Goal: Communication & Community: Ask a question

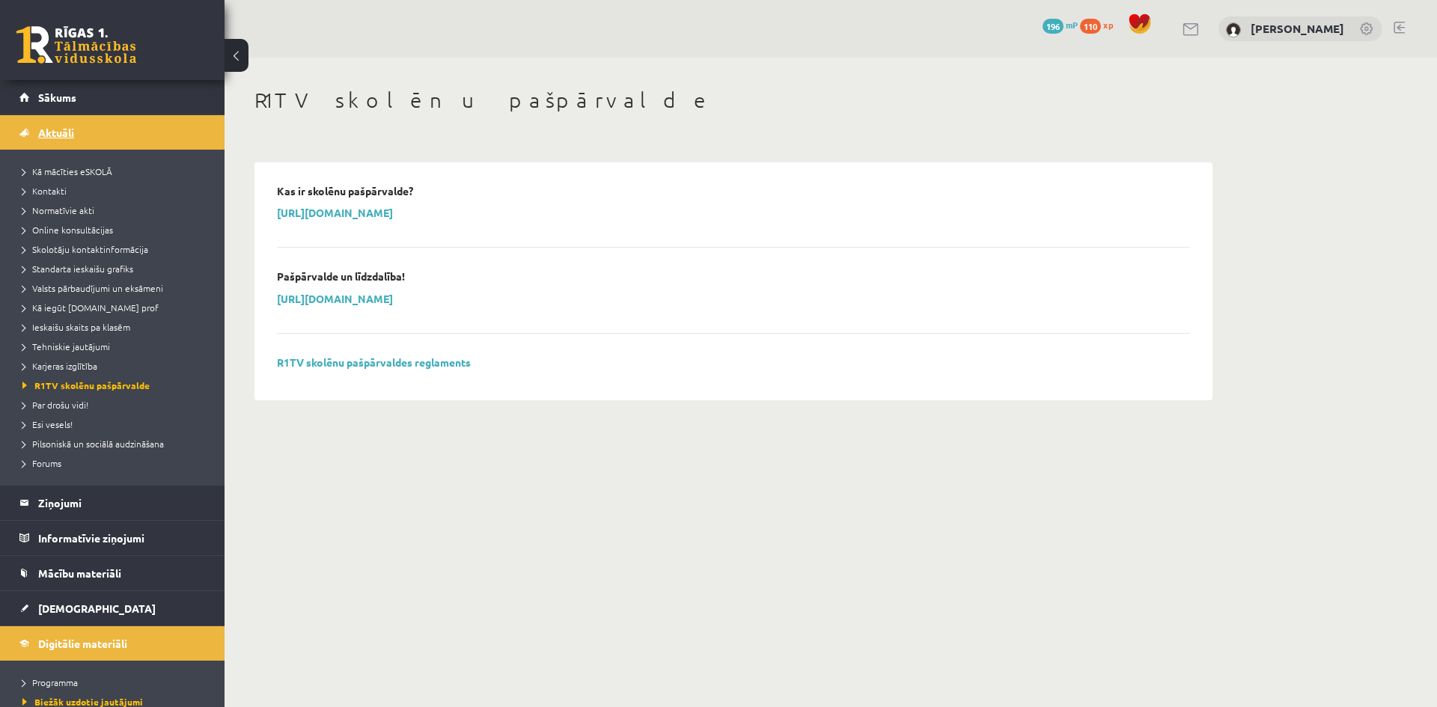
click at [51, 126] on link "Aktuāli" at bounding box center [112, 132] width 186 height 34
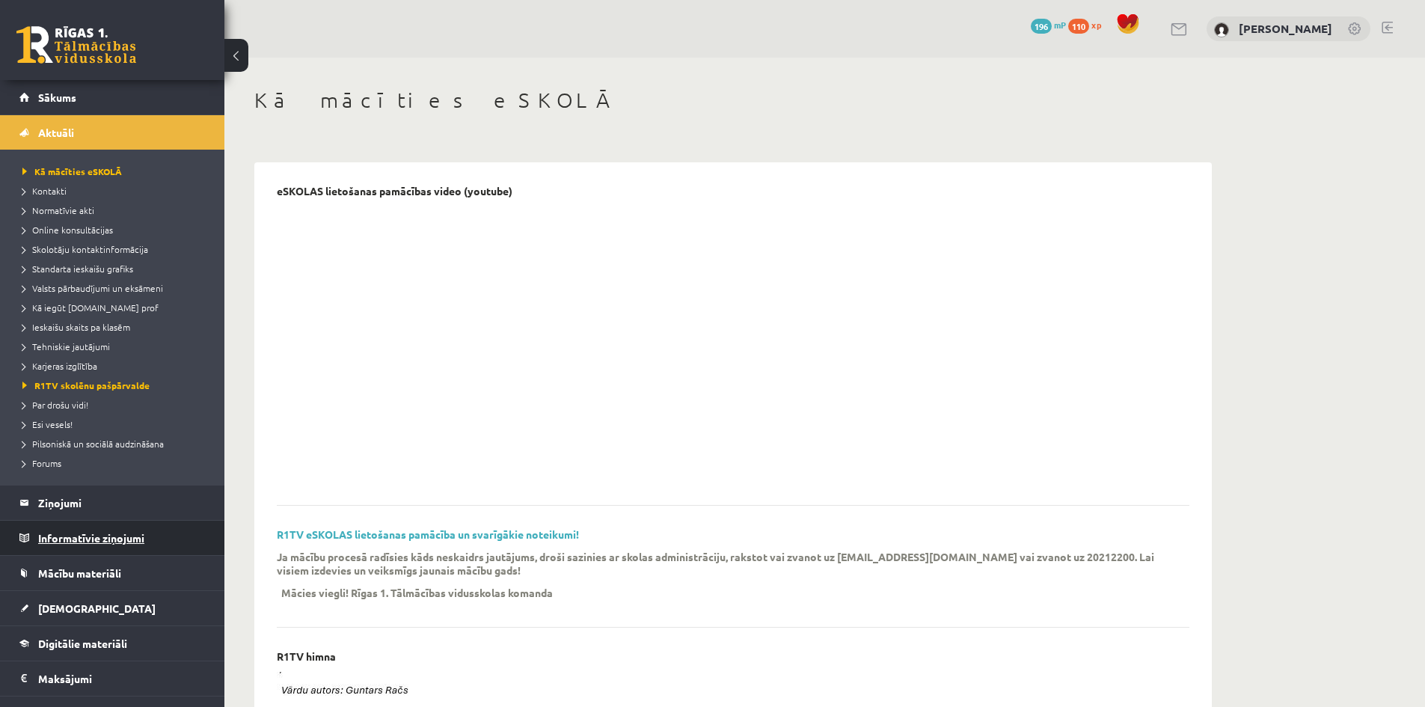
click at [109, 535] on legend "Informatīvie ziņojumi 0" at bounding box center [122, 538] width 168 height 34
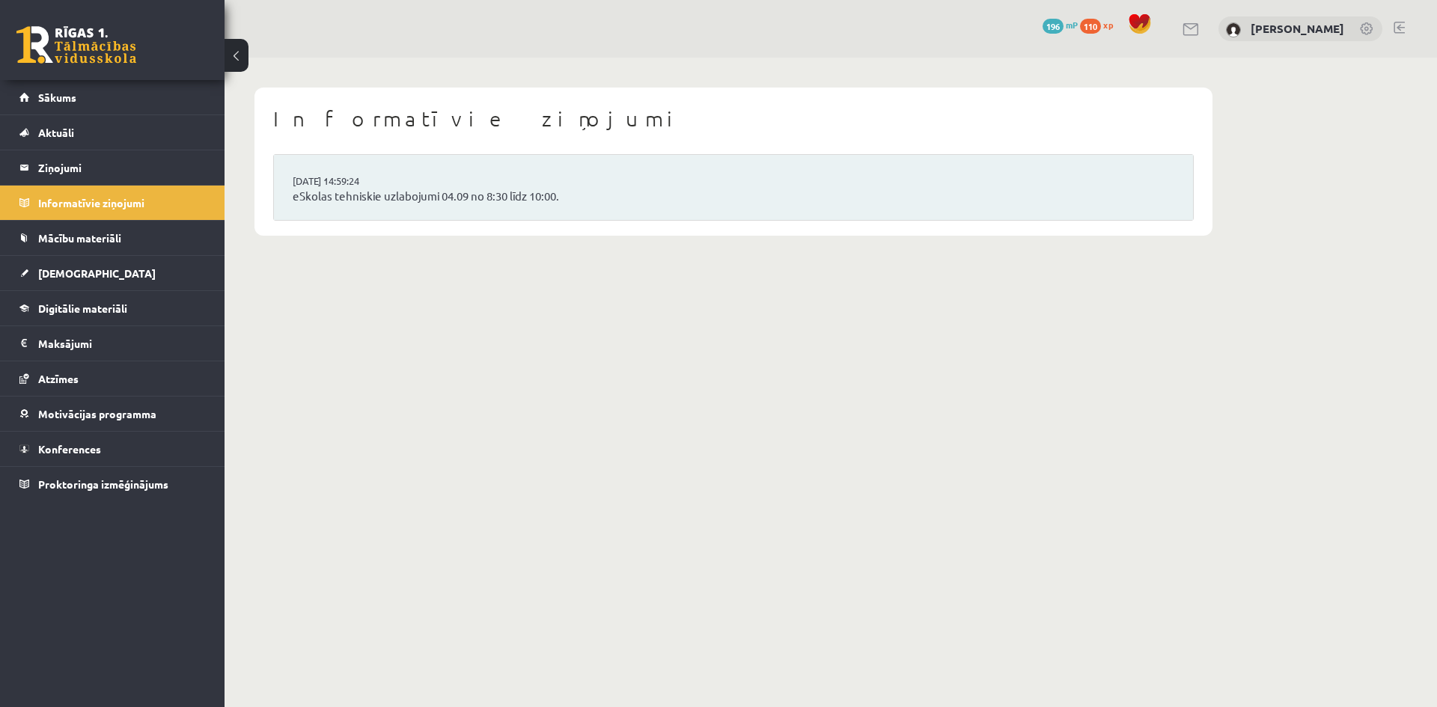
click at [1200, 28] on link at bounding box center [1191, 29] width 18 height 13
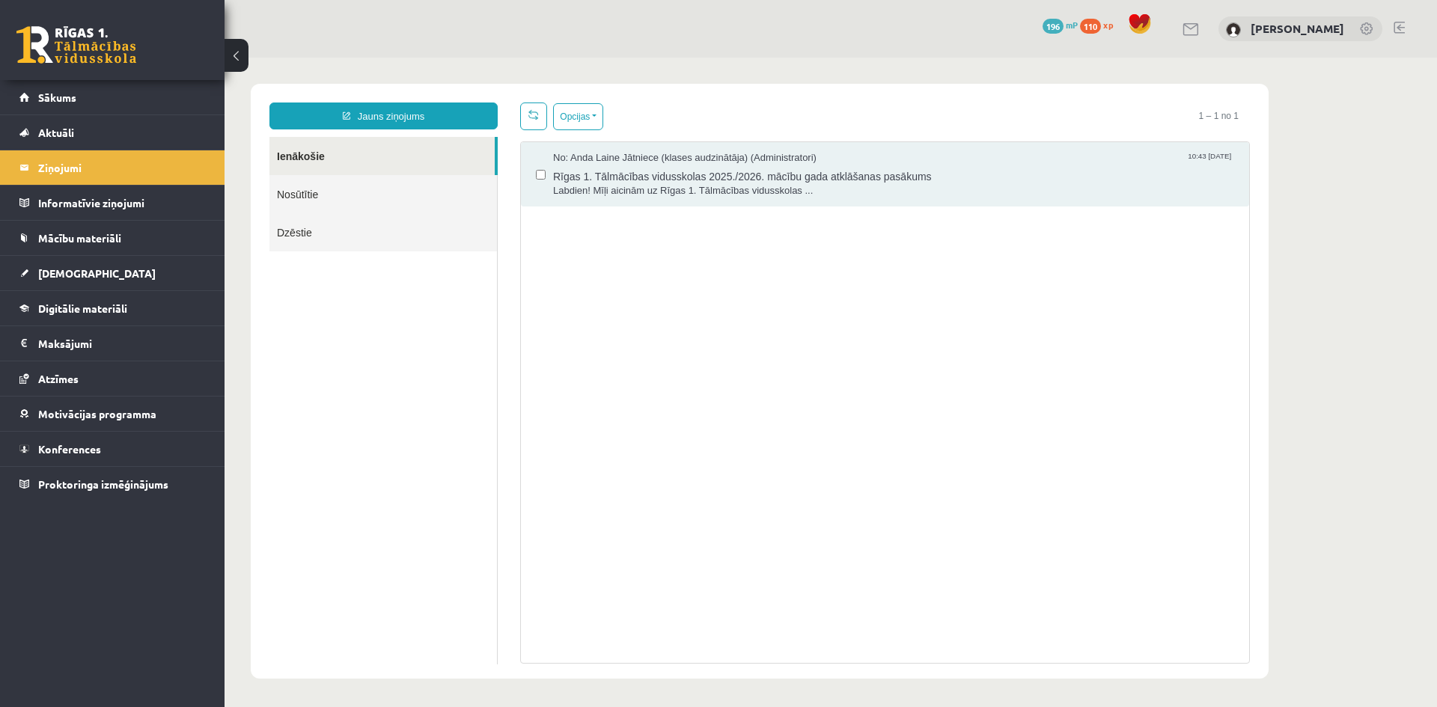
click at [323, 196] on link "Nosūtītie" at bounding box center [382, 194] width 227 height 38
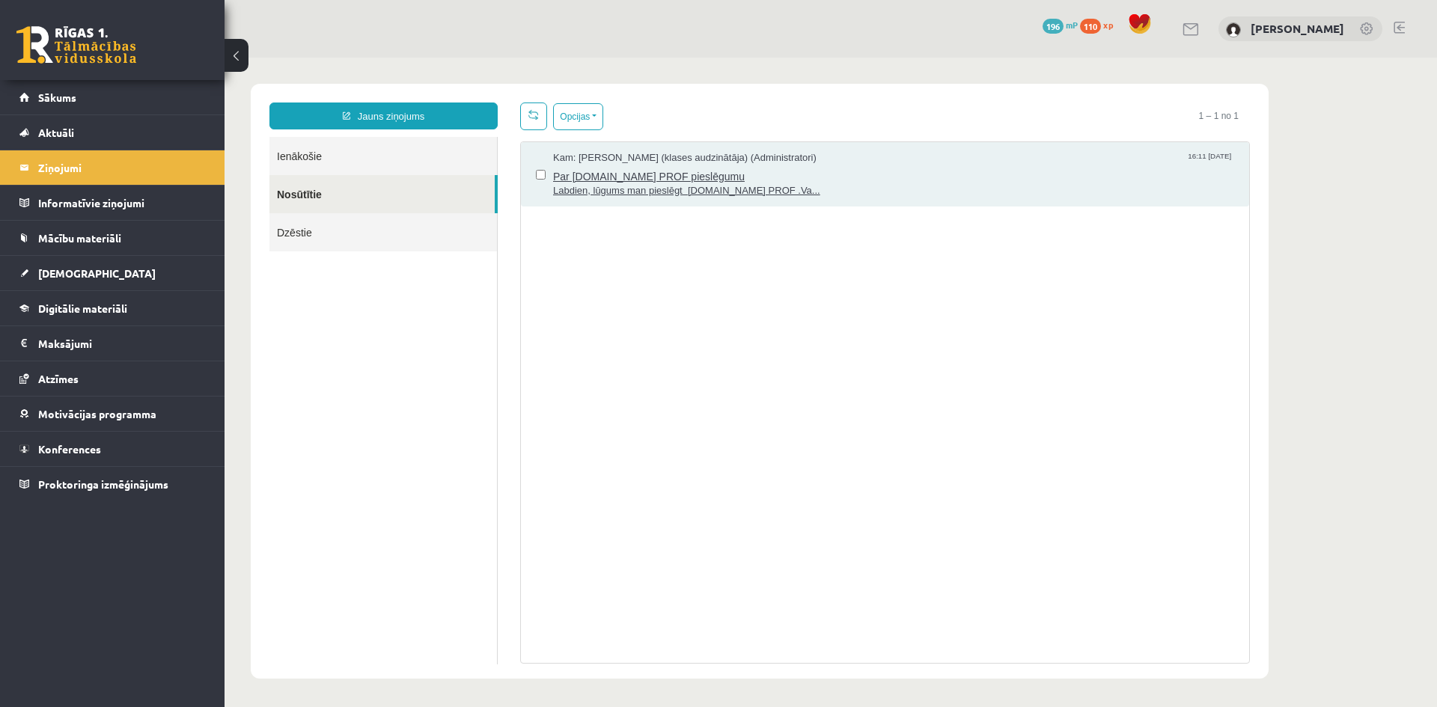
click at [675, 180] on span "Par uzdevumi.lv PROF pieslēgumu" at bounding box center [893, 174] width 681 height 19
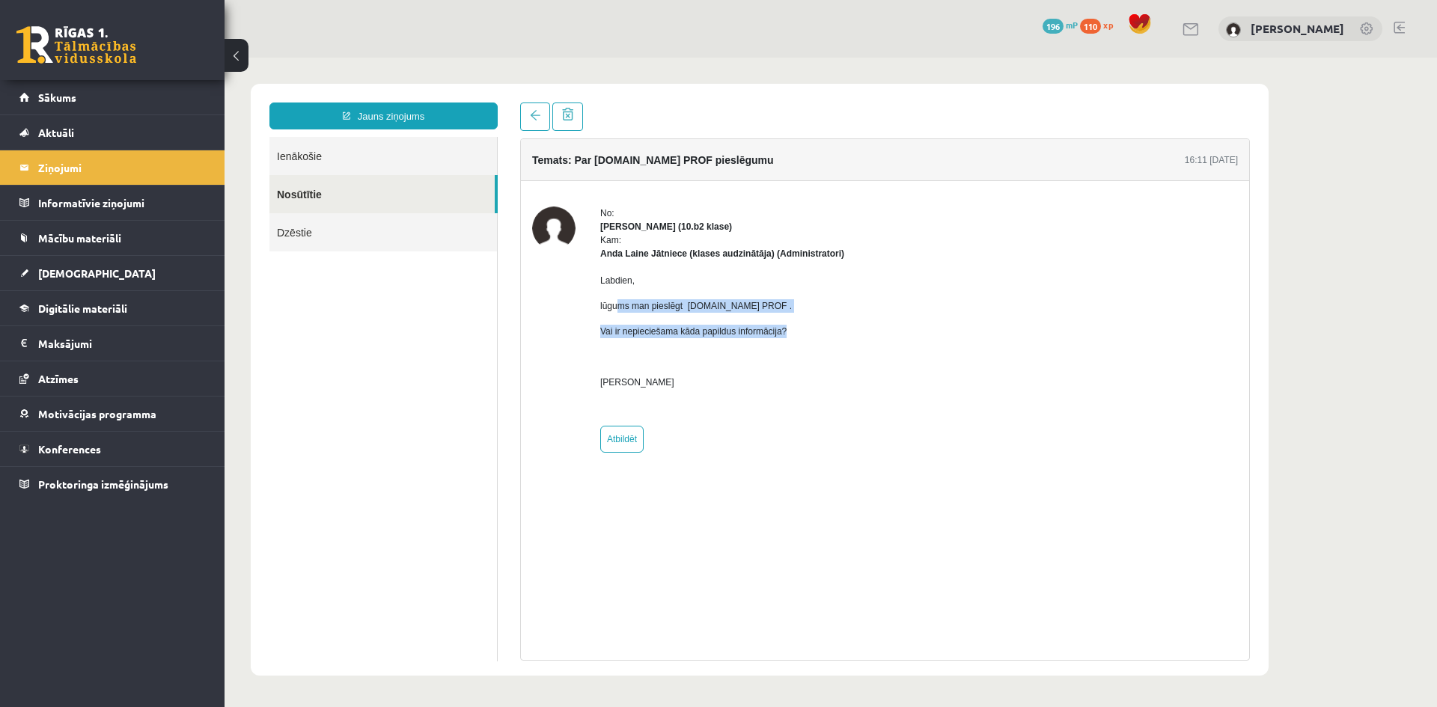
drag, startPoint x: 621, startPoint y: 305, endPoint x: 792, endPoint y: 333, distance: 173.0
click at [792, 333] on div "Labdien, lūgums man pieslēgt uzdevumi.lv PROF . Vai ir nepieciešama kāda papild…" at bounding box center [722, 337] width 244 height 154
click at [792, 333] on p "Vai ir nepieciešama kāda papildus informācija?" at bounding box center [722, 331] width 244 height 13
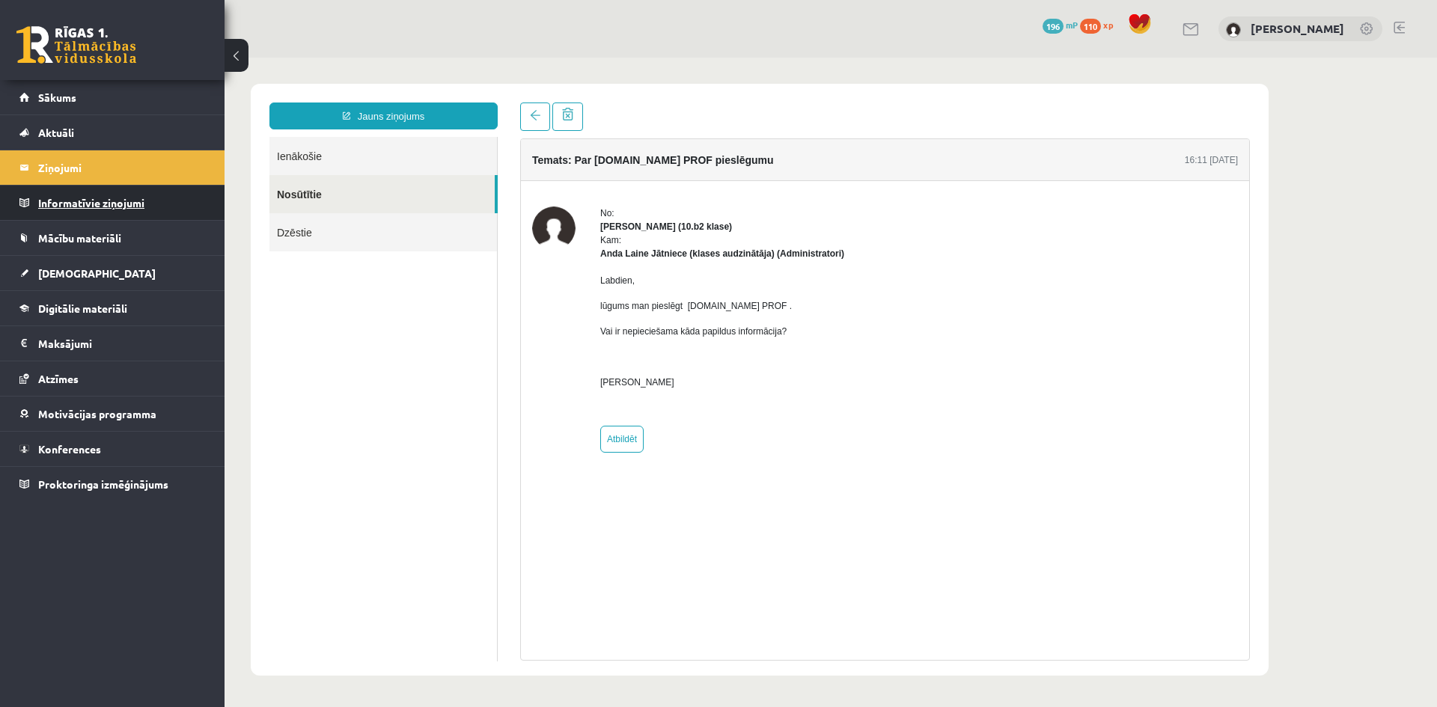
click at [69, 201] on legend "Informatīvie ziņojumi 0" at bounding box center [122, 203] width 168 height 34
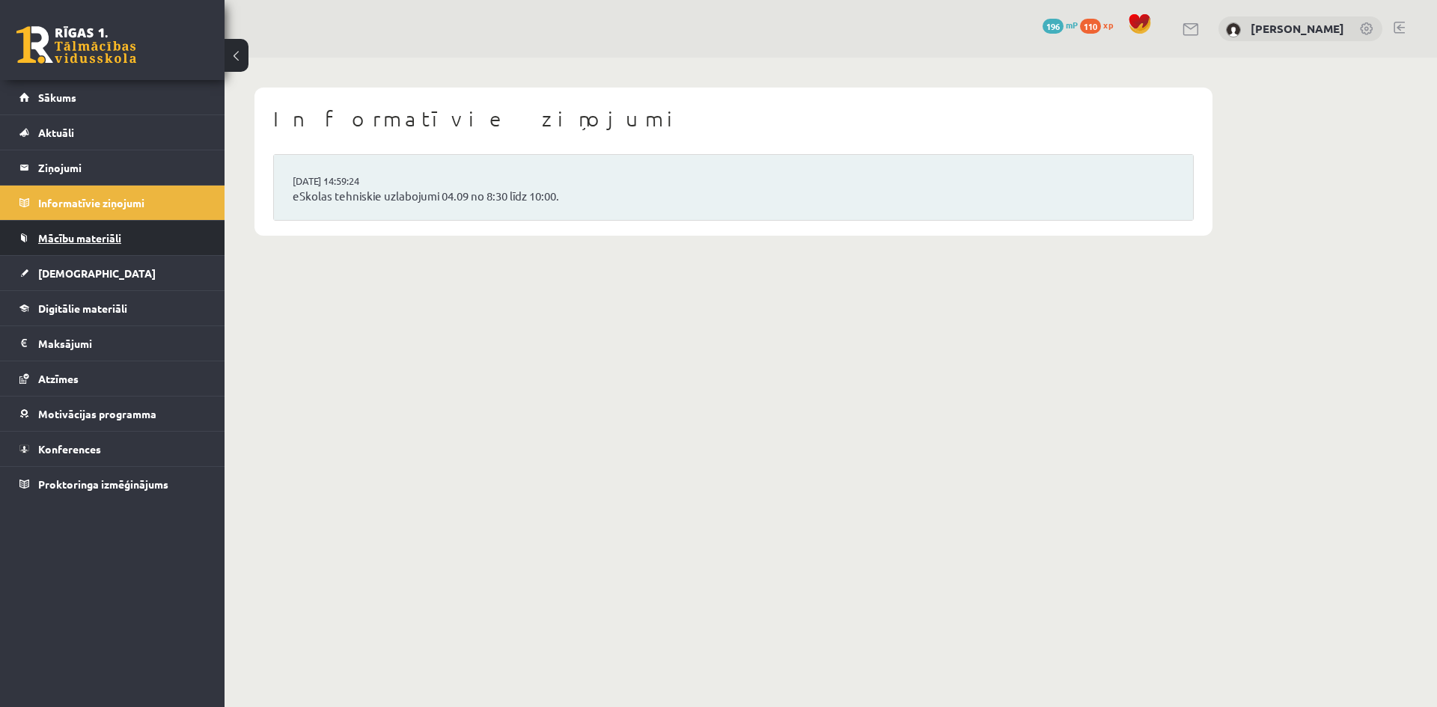
click at [103, 233] on span "Mācību materiāli" at bounding box center [79, 237] width 83 height 13
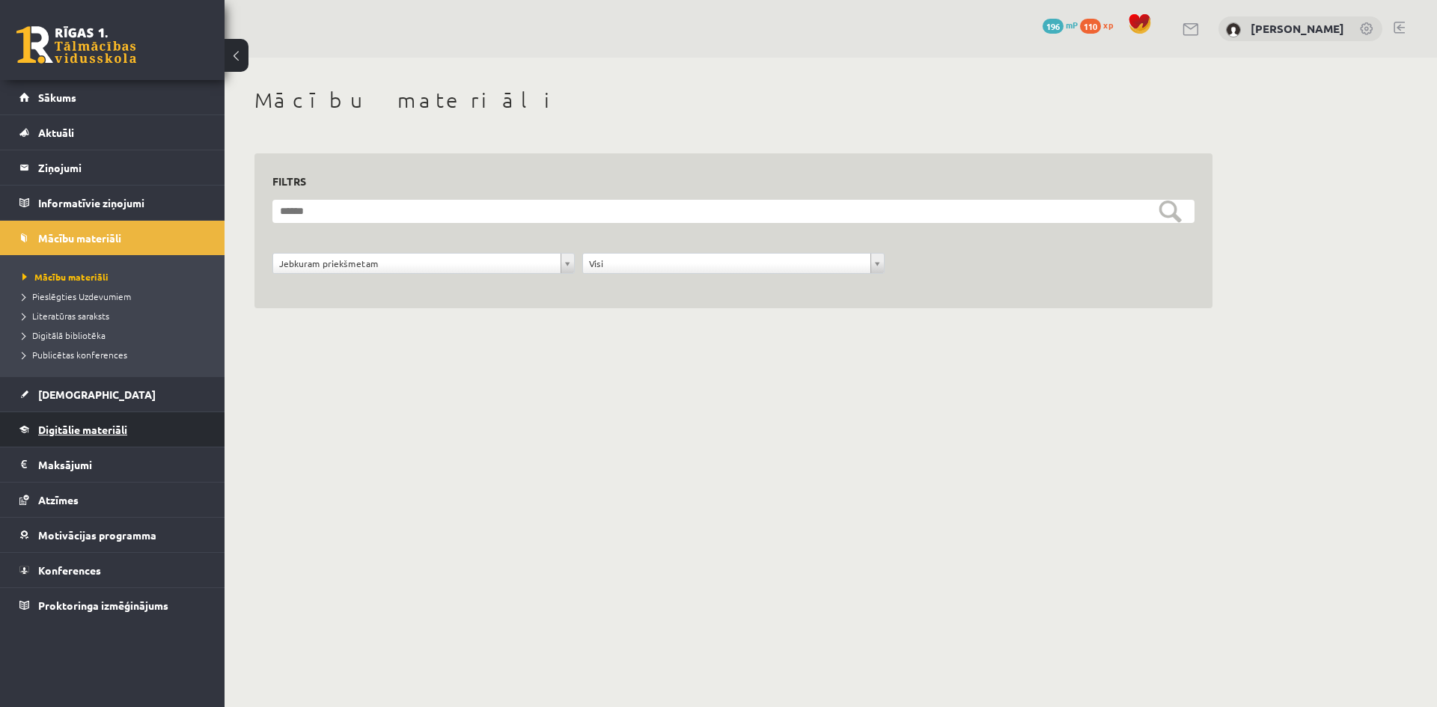
click at [86, 444] on link "Digitālie materiāli" at bounding box center [112, 429] width 186 height 34
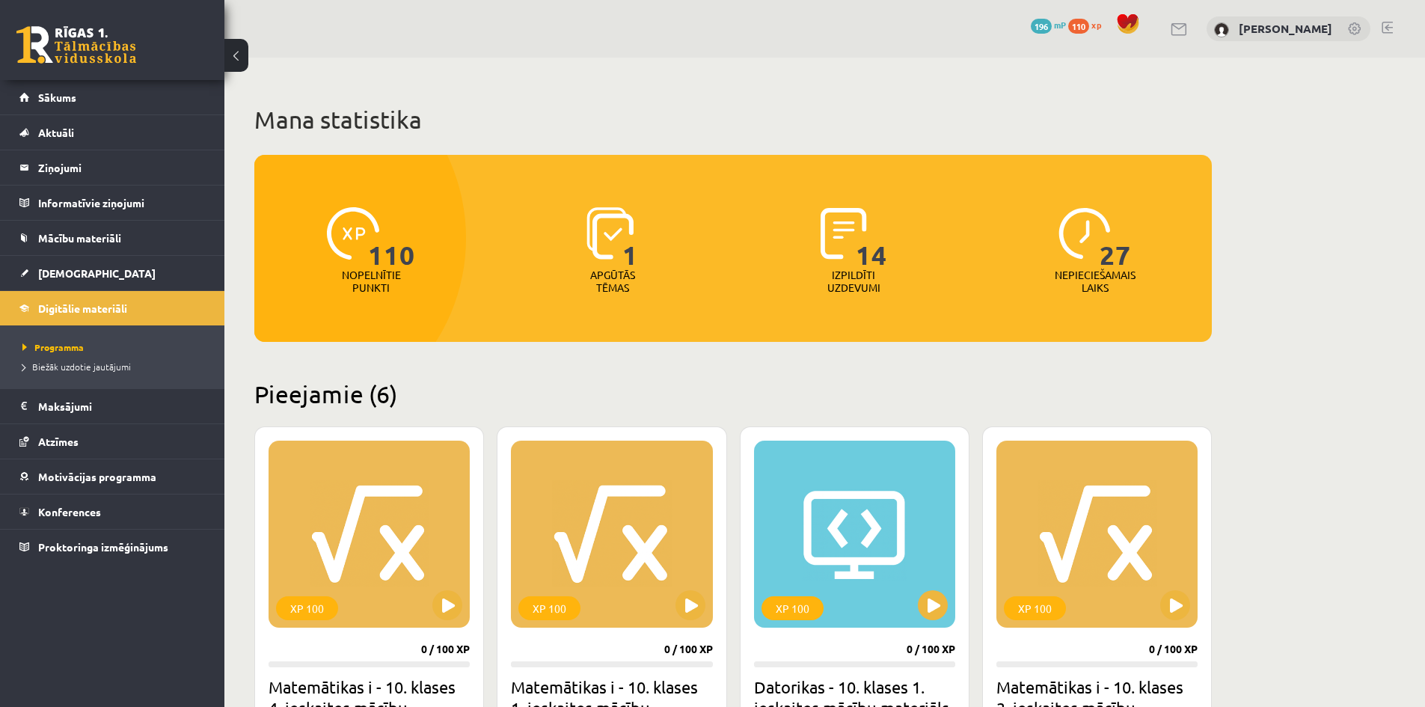
click at [1189, 28] on link at bounding box center [1180, 29] width 18 height 13
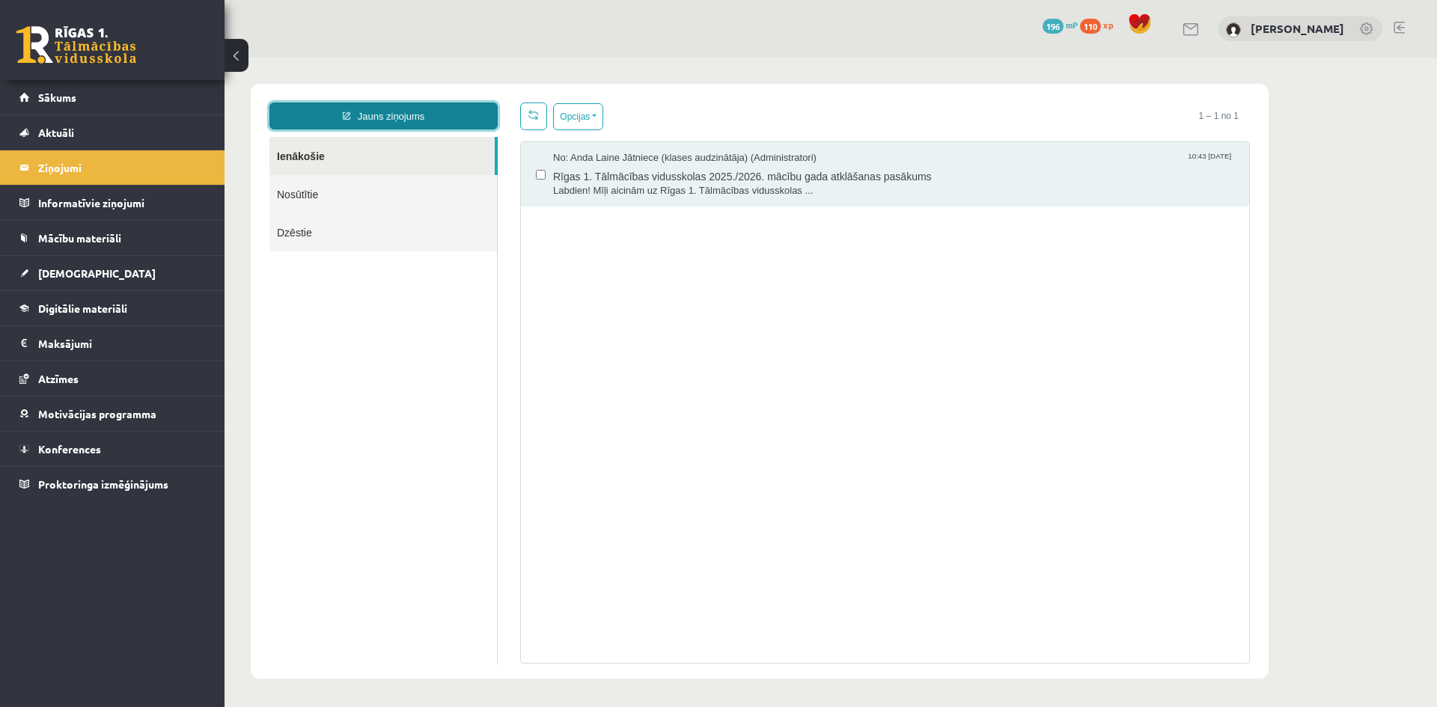
click at [386, 117] on link "Jauns ziņojums" at bounding box center [383, 116] width 228 height 27
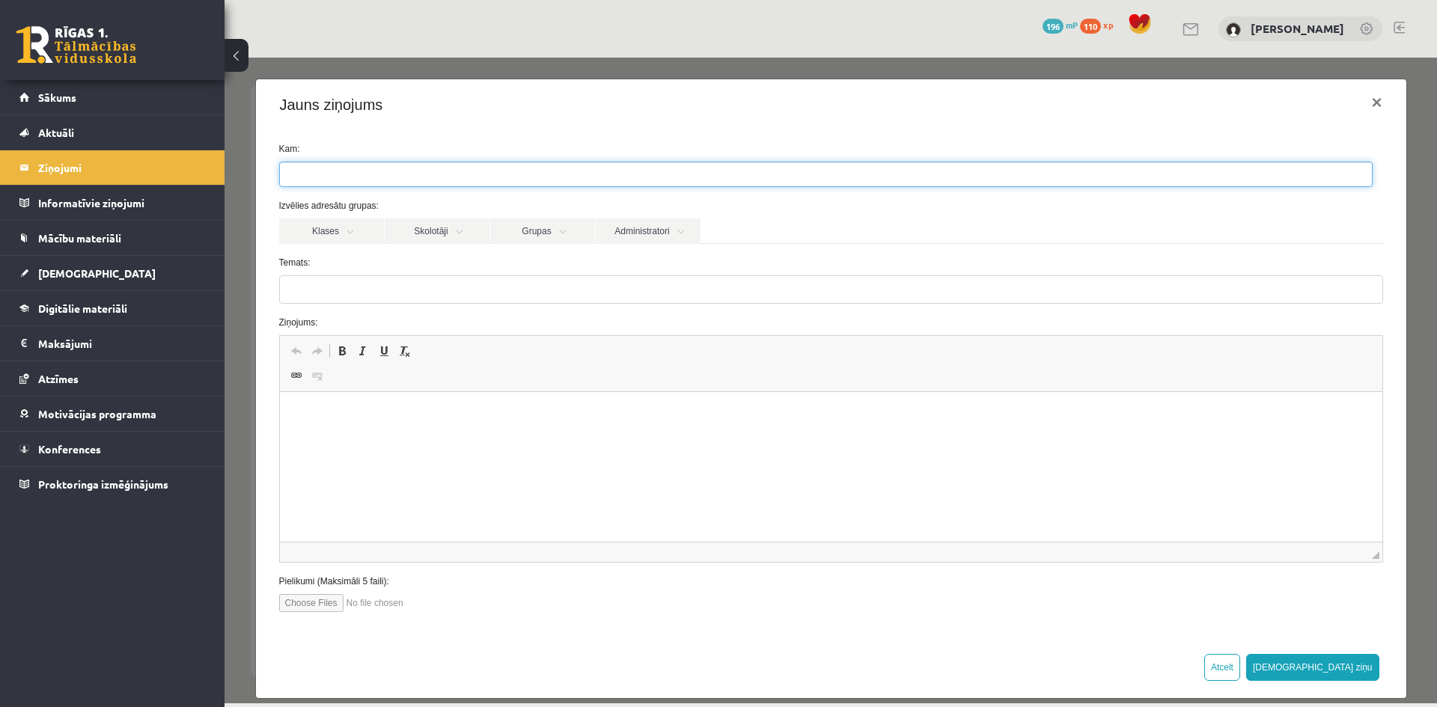
click at [379, 172] on ul at bounding box center [826, 174] width 1092 height 24
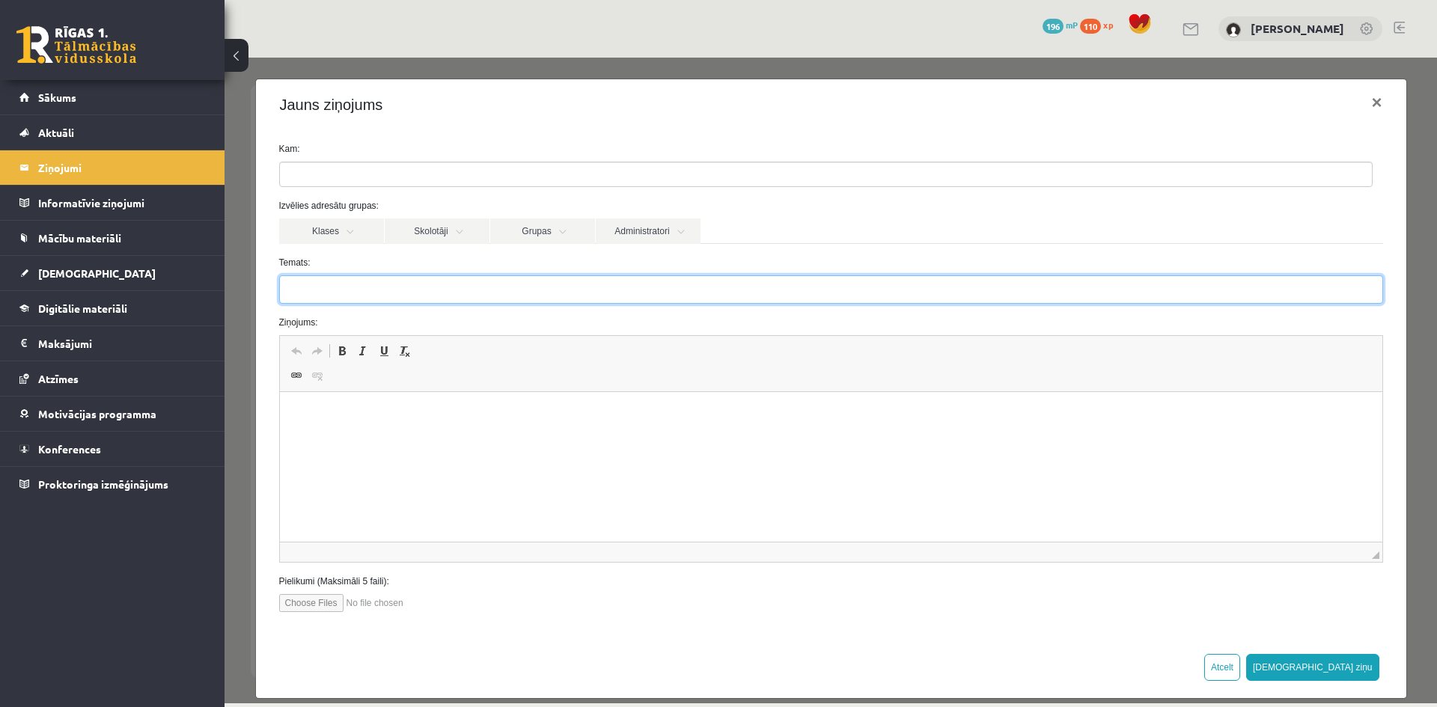
click at [1223, 294] on input "Temats:" at bounding box center [831, 289] width 1104 height 28
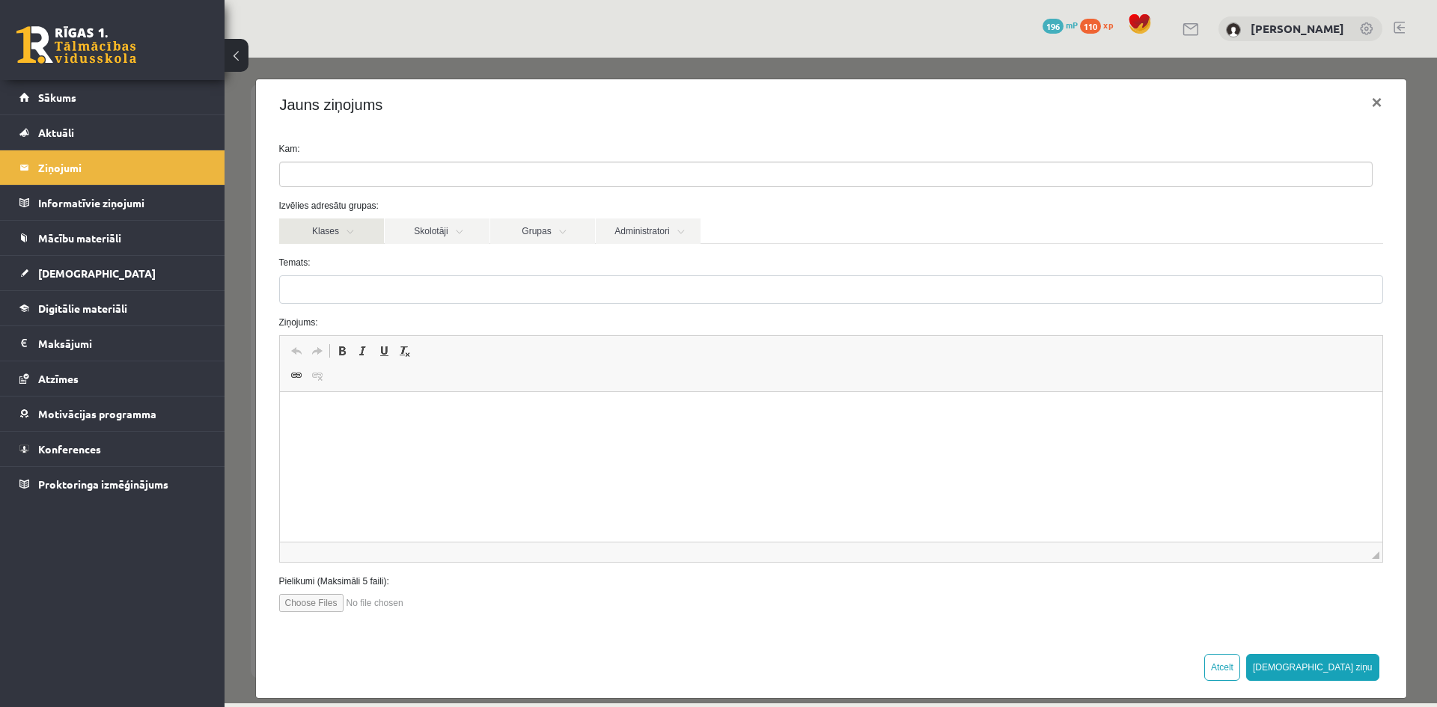
click at [302, 233] on link "Klases" at bounding box center [331, 230] width 105 height 25
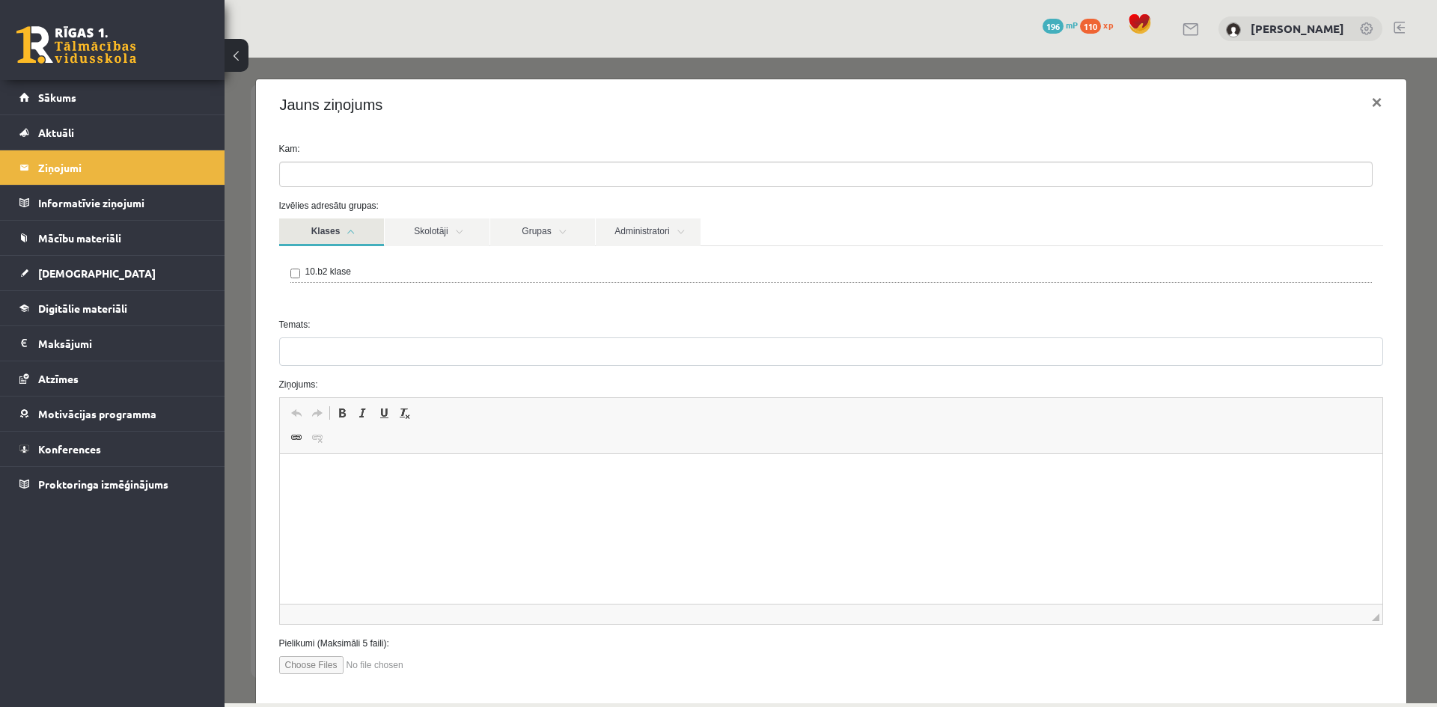
click at [338, 239] on link "Klases" at bounding box center [331, 232] width 105 height 28
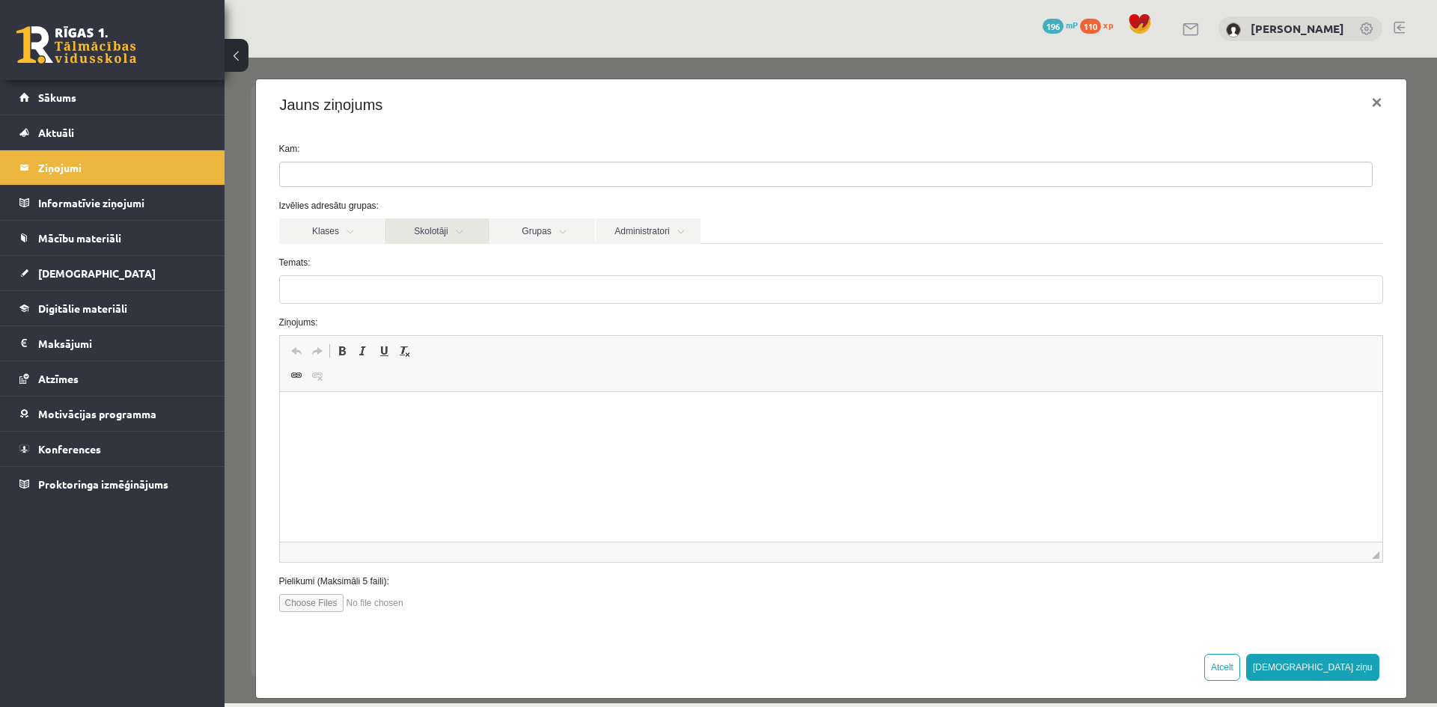
click at [411, 227] on link "Skolotāji" at bounding box center [437, 230] width 105 height 25
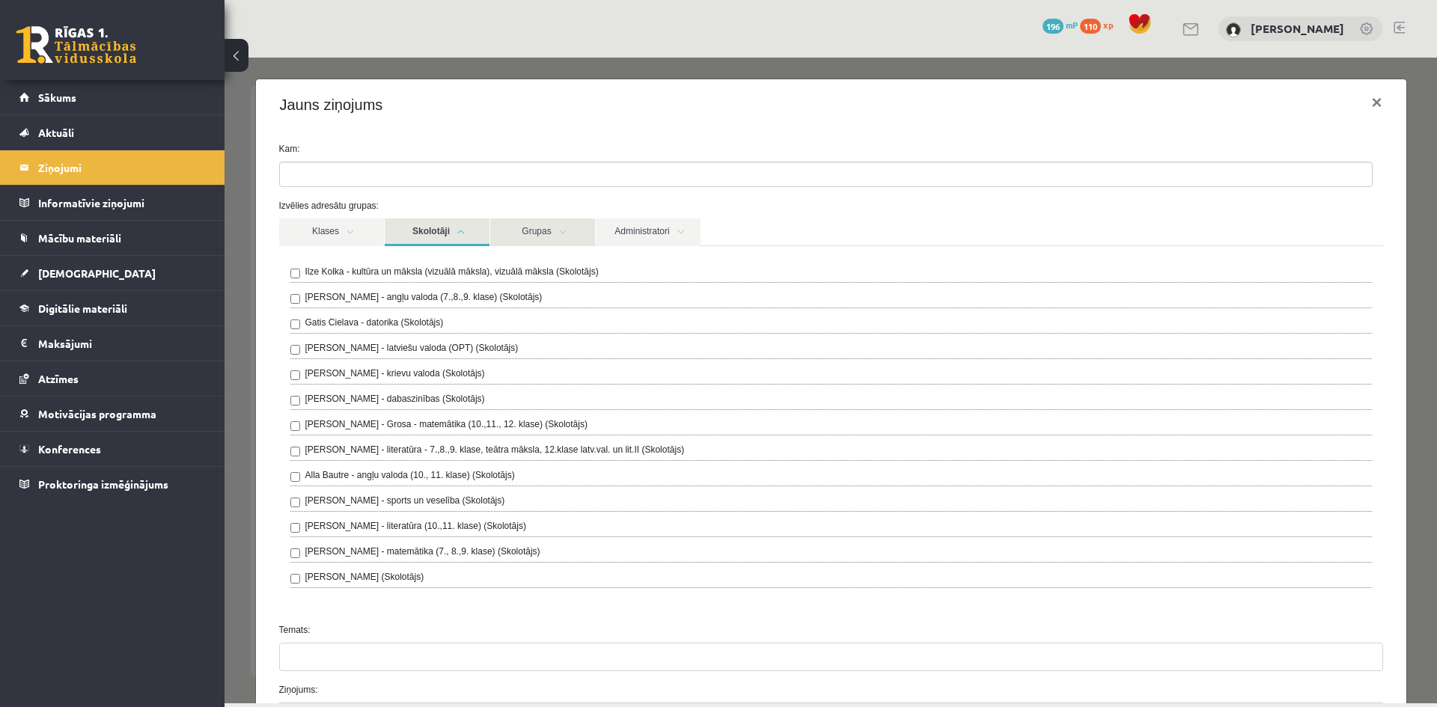
click at [496, 227] on link "Grupas" at bounding box center [542, 232] width 105 height 28
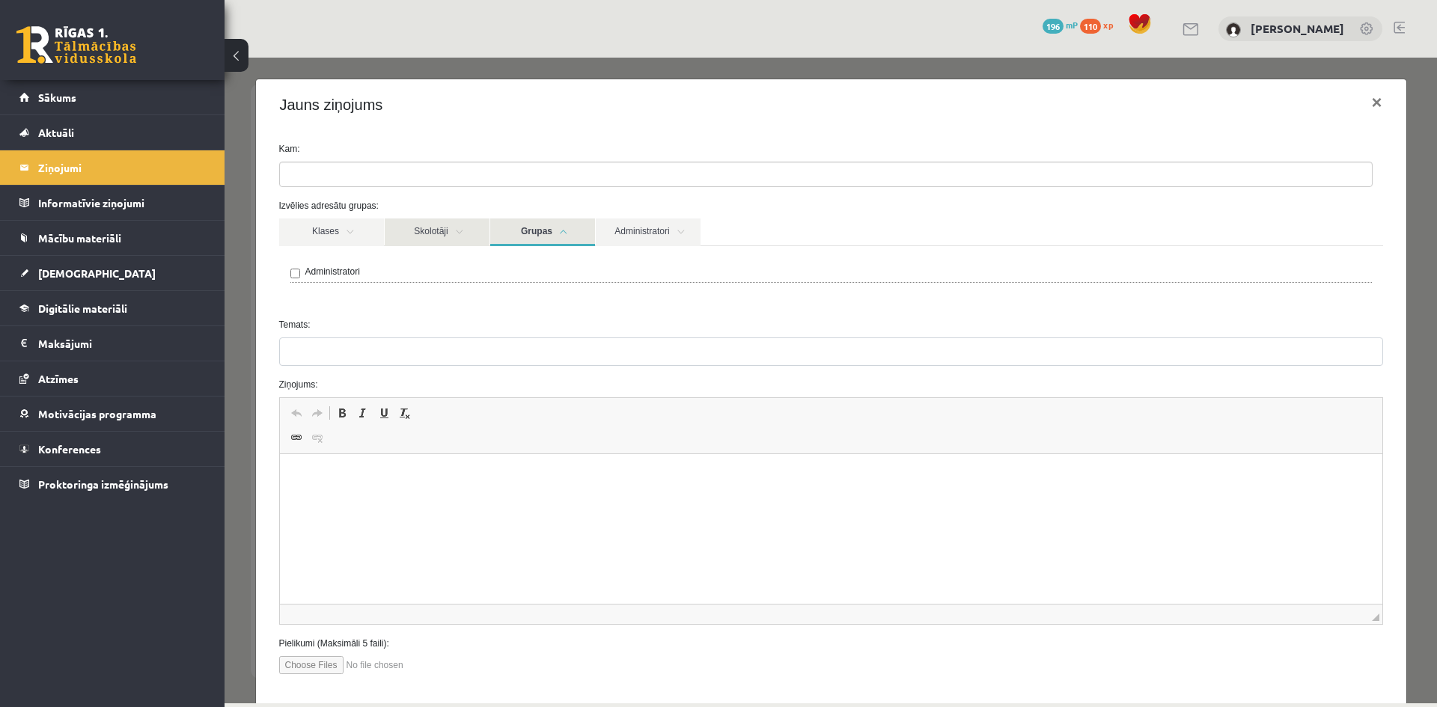
click at [447, 233] on link "Skolotāji" at bounding box center [437, 232] width 105 height 28
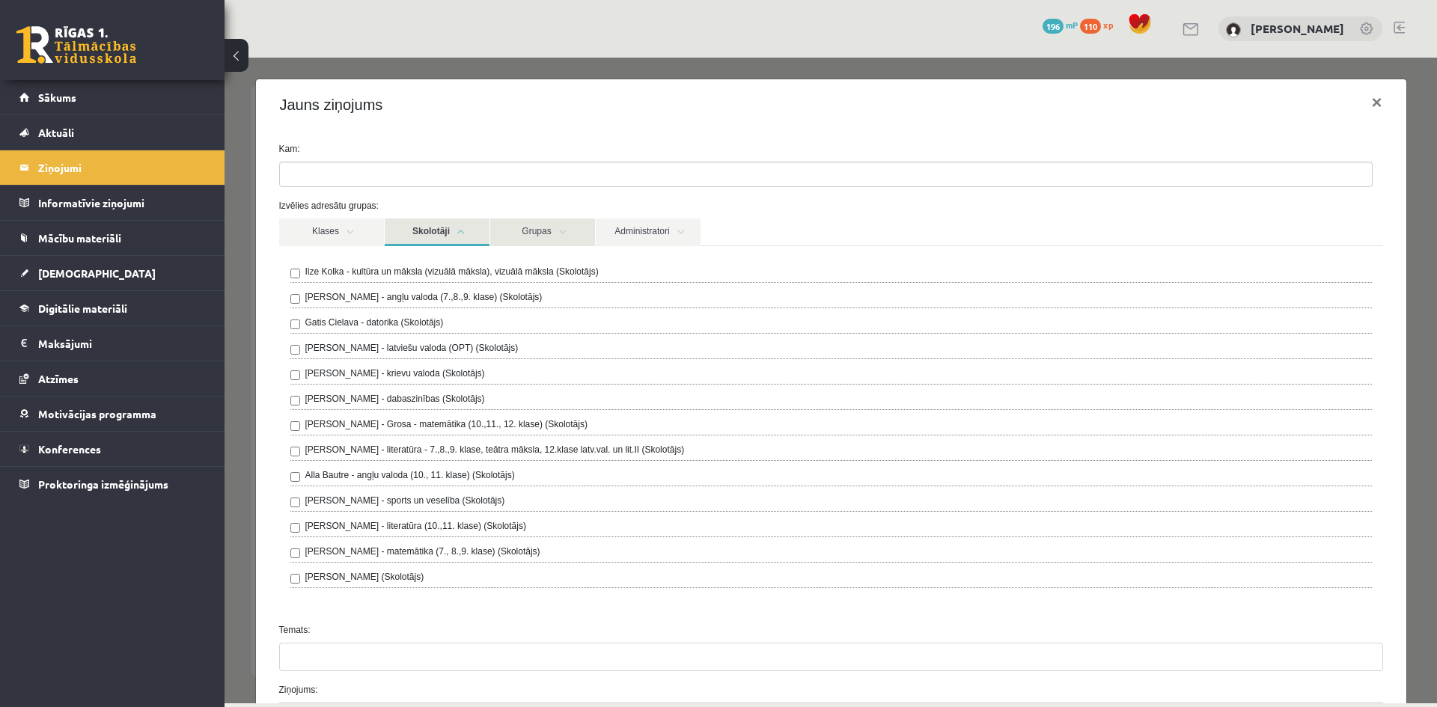
click at [548, 230] on link "Grupas" at bounding box center [542, 232] width 105 height 28
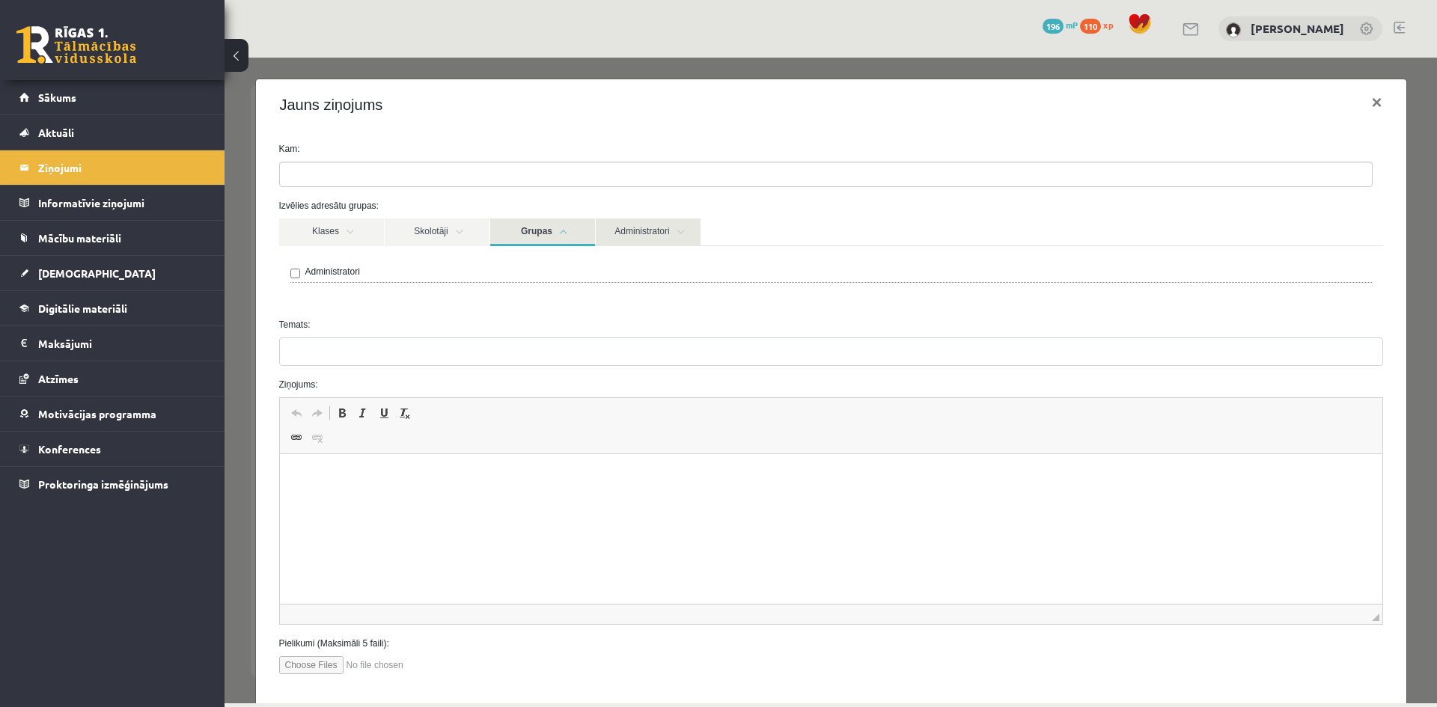
click at [629, 238] on link "Administratori" at bounding box center [648, 232] width 105 height 28
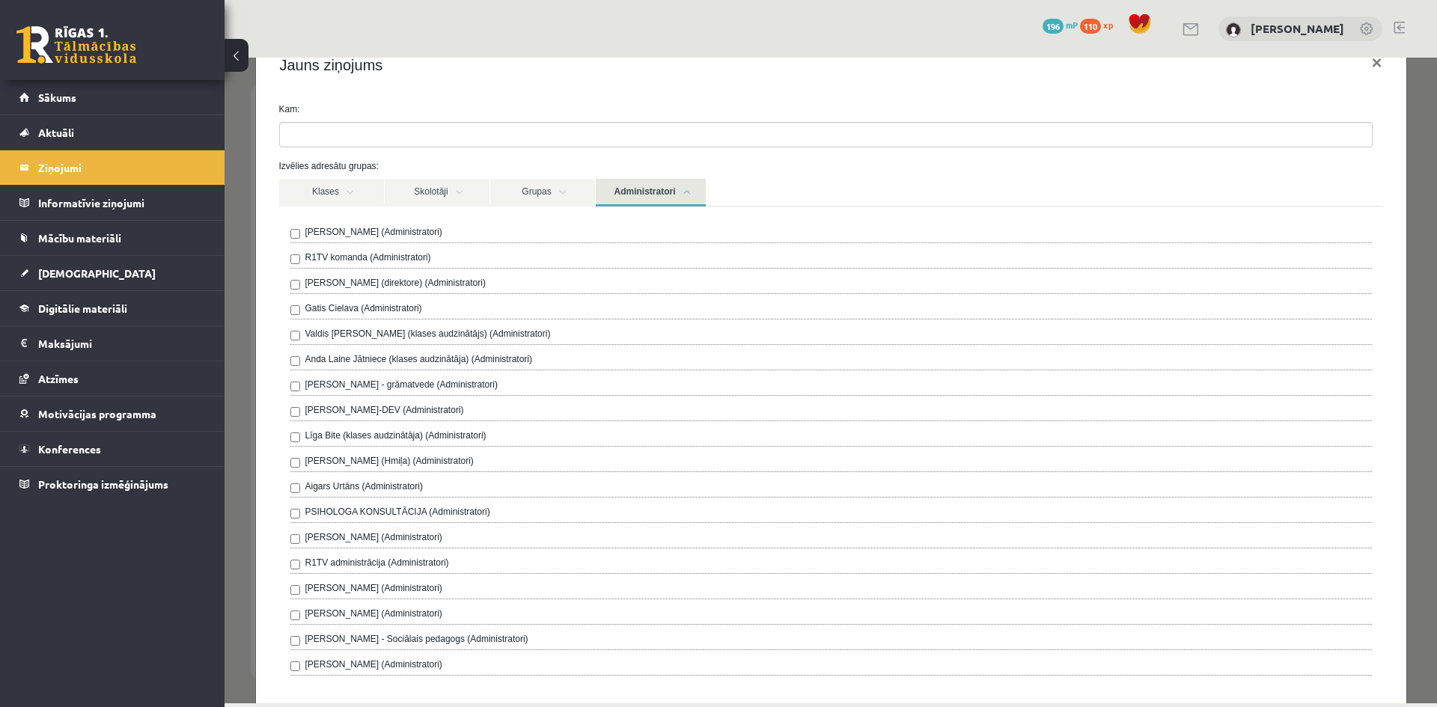
scroll to position [75, 0]
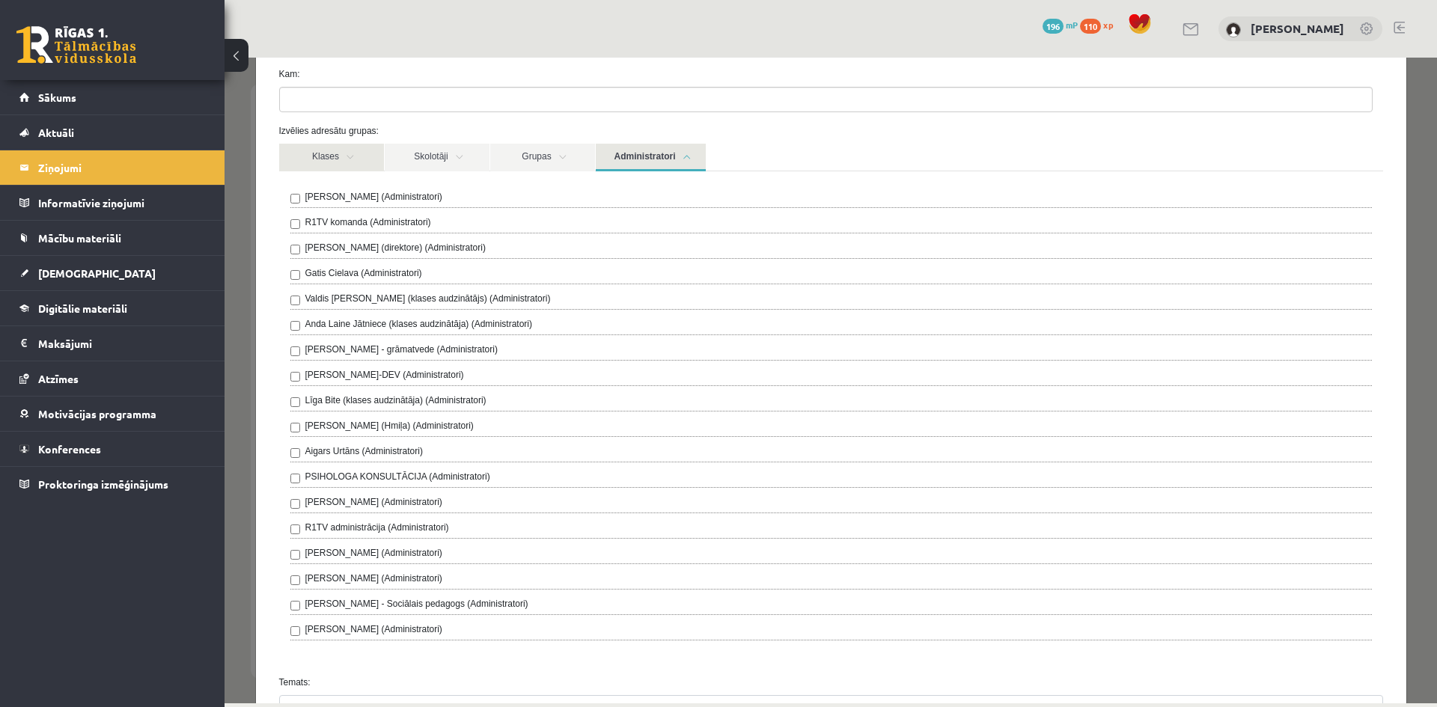
click at [334, 164] on link "Klases" at bounding box center [331, 158] width 105 height 28
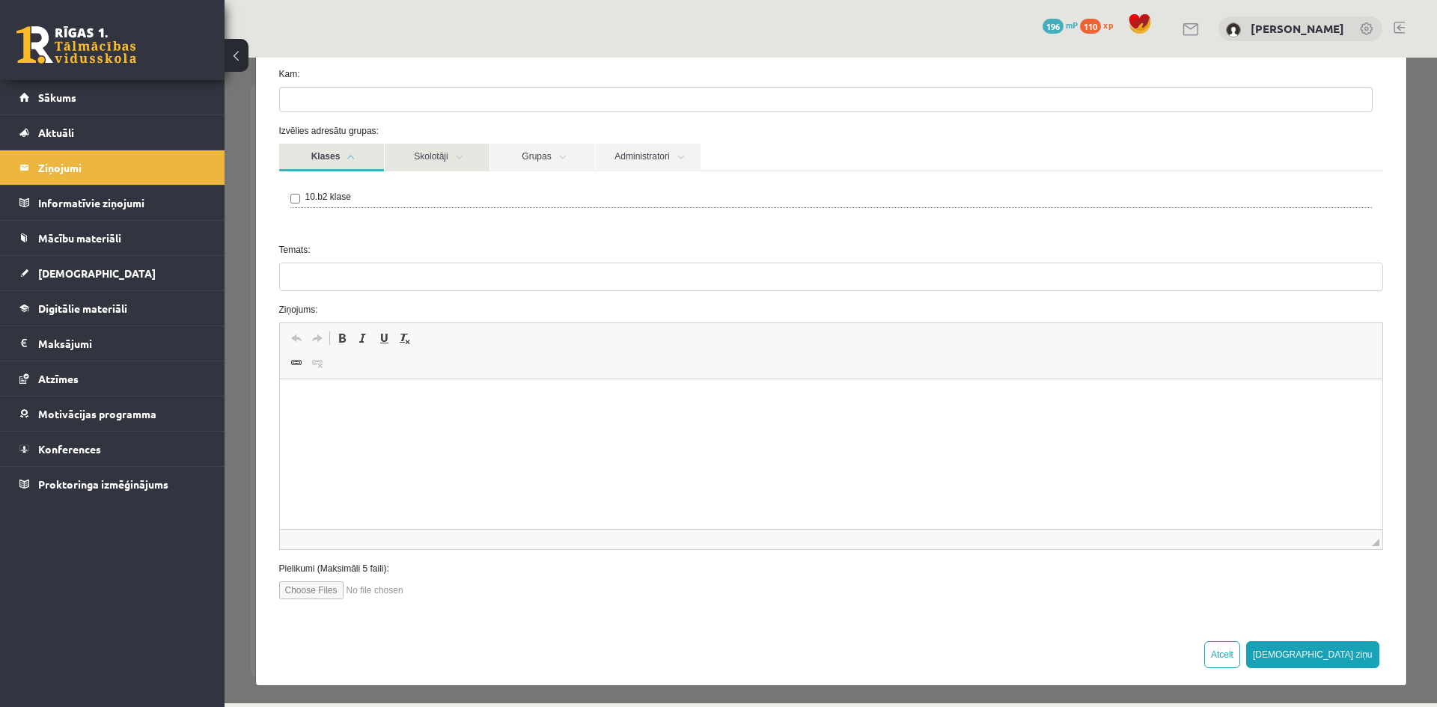
click at [407, 165] on link "Skolotāji" at bounding box center [437, 158] width 105 height 28
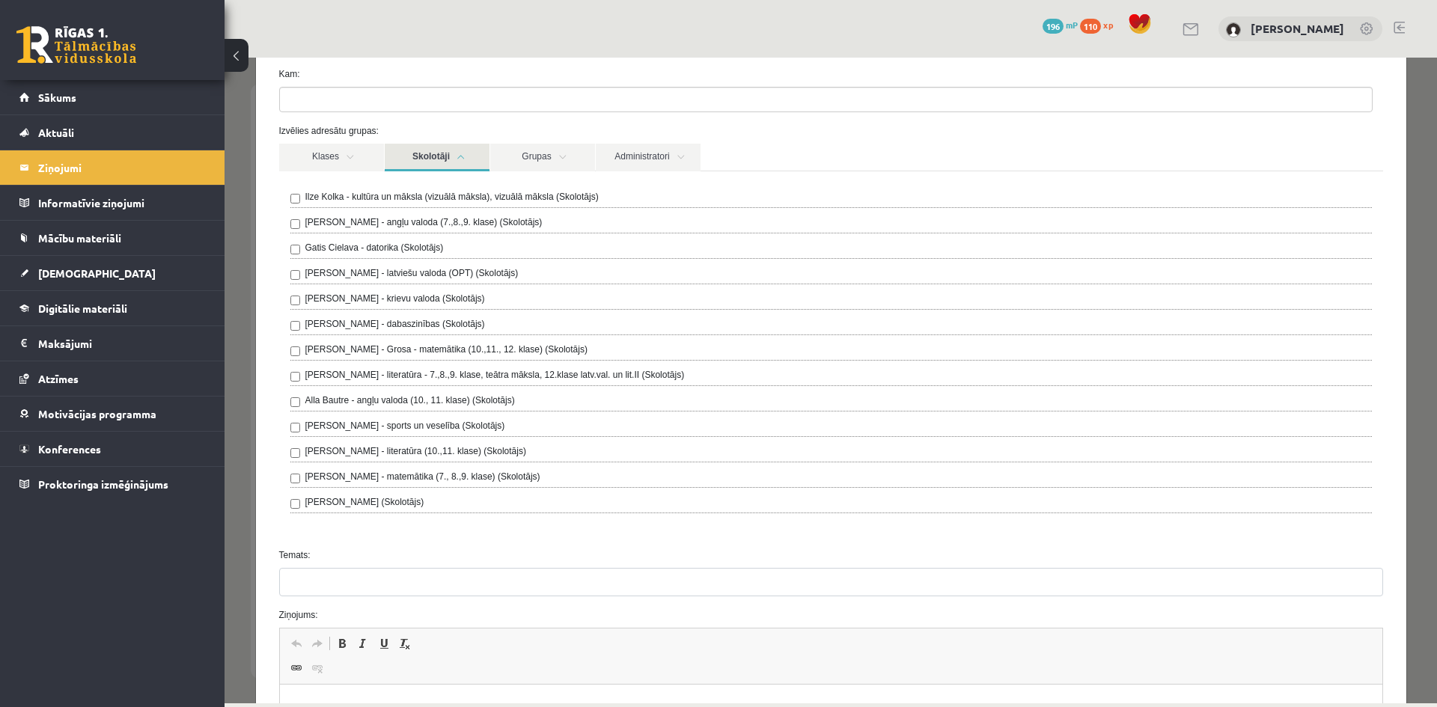
click at [407, 165] on link "Skolotāji" at bounding box center [437, 158] width 105 height 28
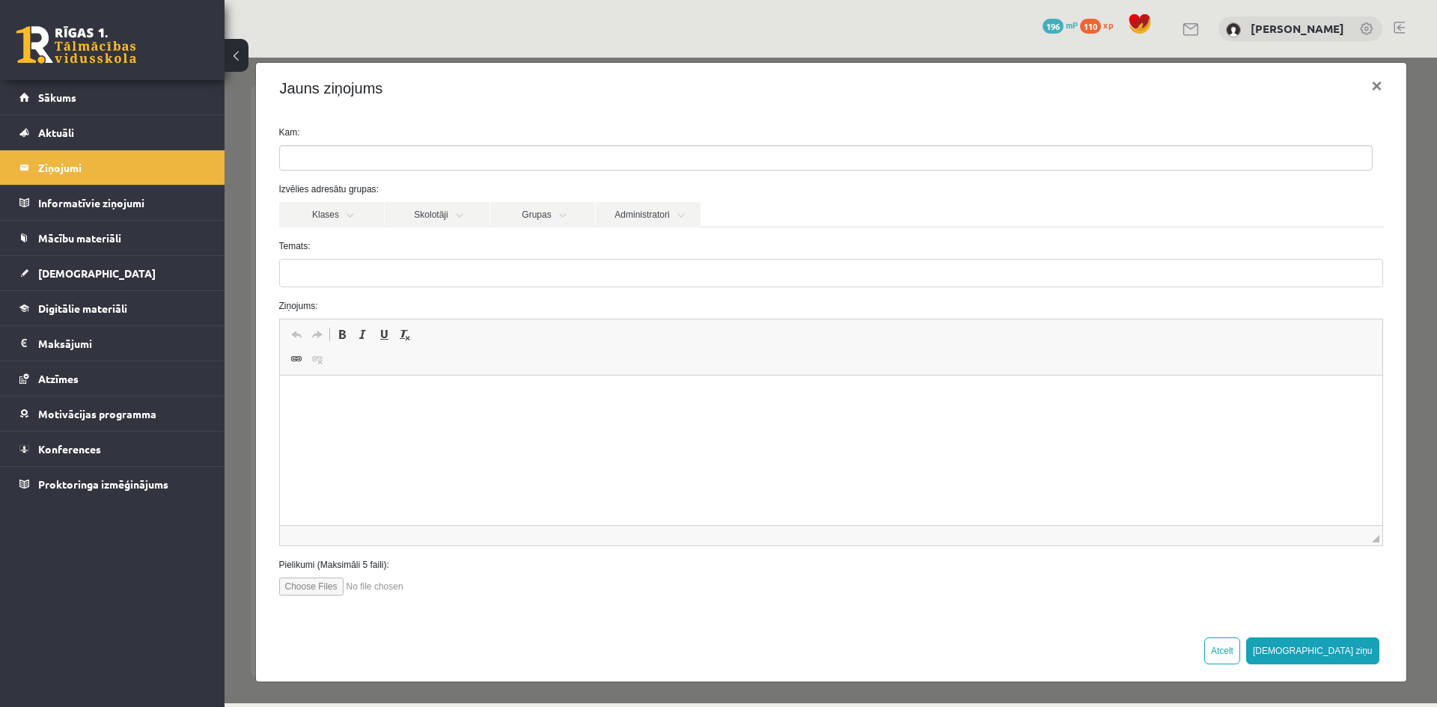
scroll to position [16, 0]
click at [520, 218] on link "Grupas" at bounding box center [542, 214] width 105 height 25
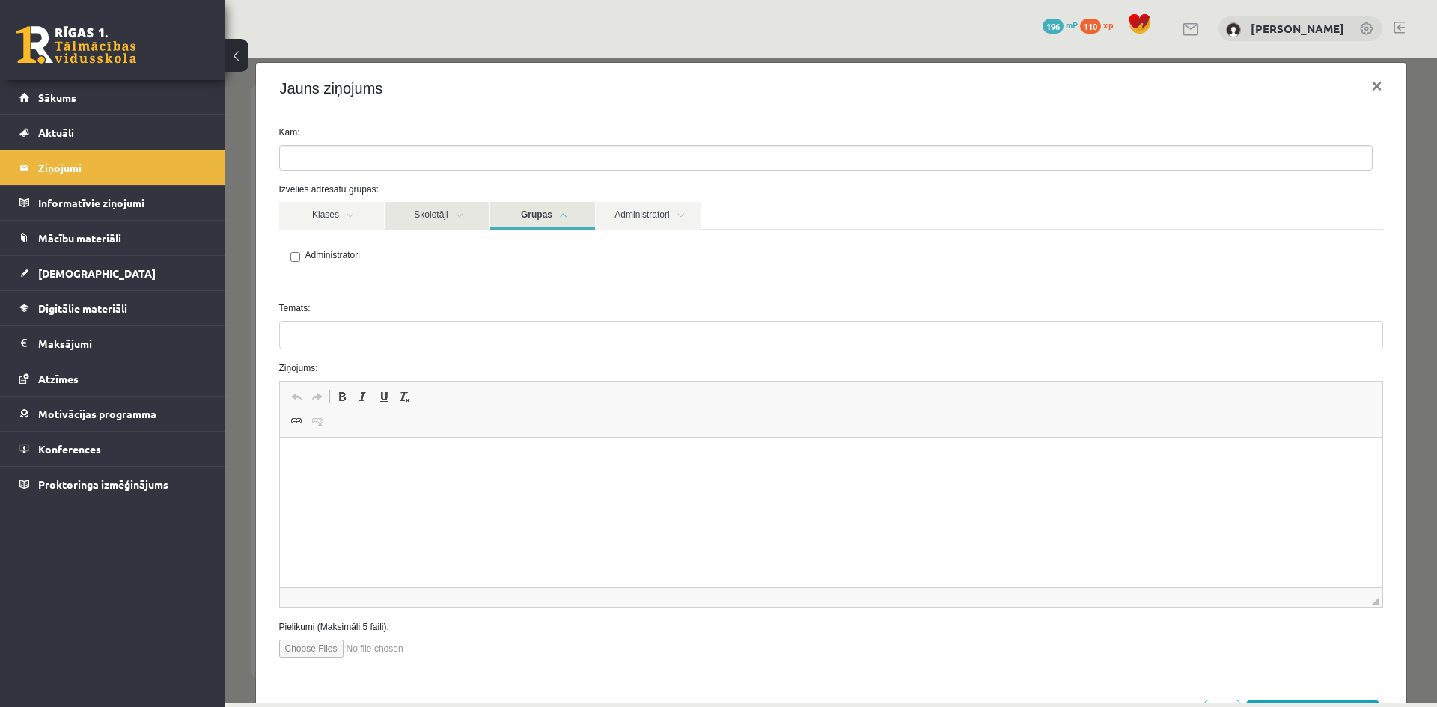
click at [460, 216] on link "Skolotāji" at bounding box center [437, 216] width 105 height 28
